Goal: Communication & Community: Connect with others

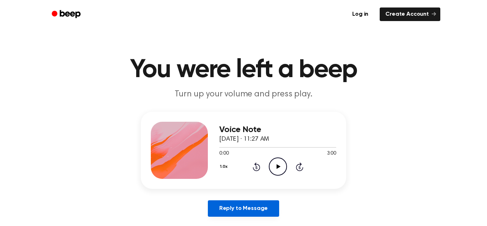
click at [259, 211] on link "Reply to Message" at bounding box center [243, 208] width 71 height 16
click at [264, 206] on link "Reply to Message" at bounding box center [243, 208] width 71 height 16
